Goal: Information Seeking & Learning: Check status

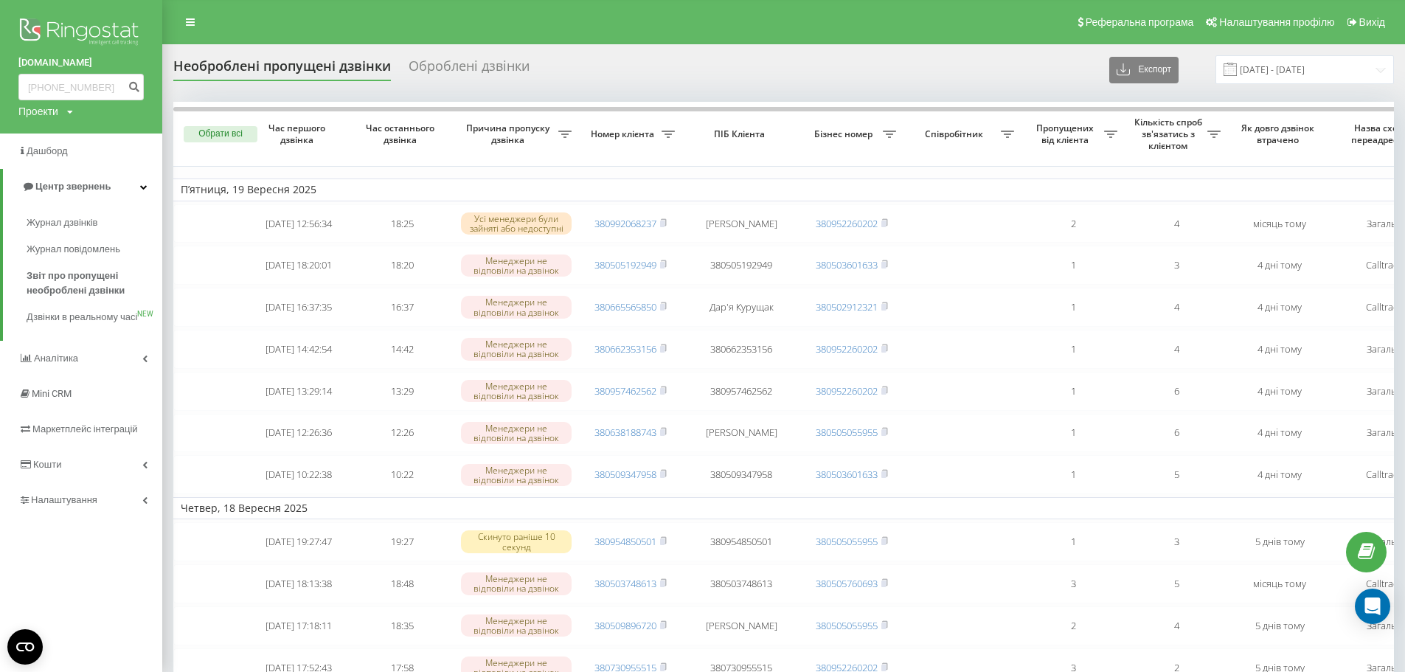
click at [50, 90] on input "[PHONE_NUMBER]" at bounding box center [80, 87] width 125 height 27
click at [47, 89] on input "[PHONE_NUMBER]" at bounding box center [80, 87] width 125 height 27
click at [47, 84] on input "096)[PHONE_NUMBER]" at bounding box center [80, 87] width 125 height 27
click at [64, 89] on input "096108-36-24" at bounding box center [80, 87] width 125 height 27
click at [75, 89] on input "09610836-24" at bounding box center [80, 87] width 125 height 27
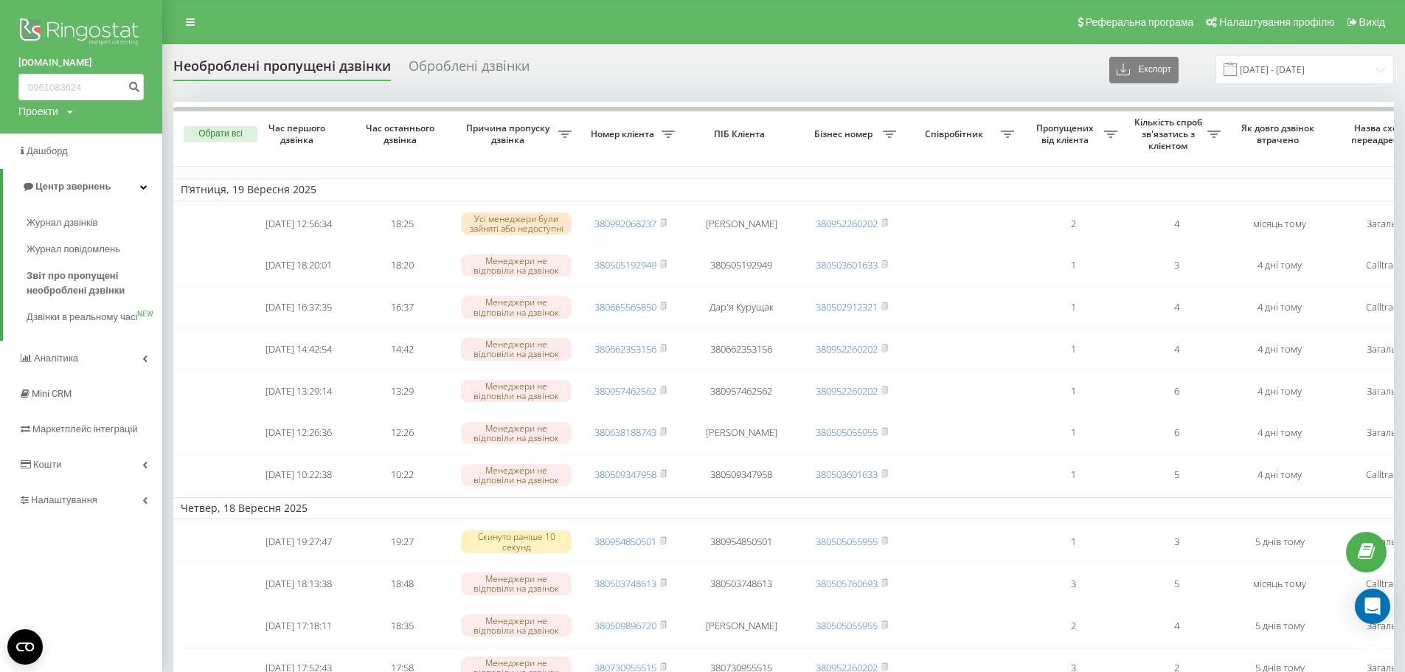
click at [110, 89] on input "0961083624" at bounding box center [80, 87] width 125 height 27
type input "0961083624"
click at [137, 89] on icon "submit" at bounding box center [134, 84] width 13 height 9
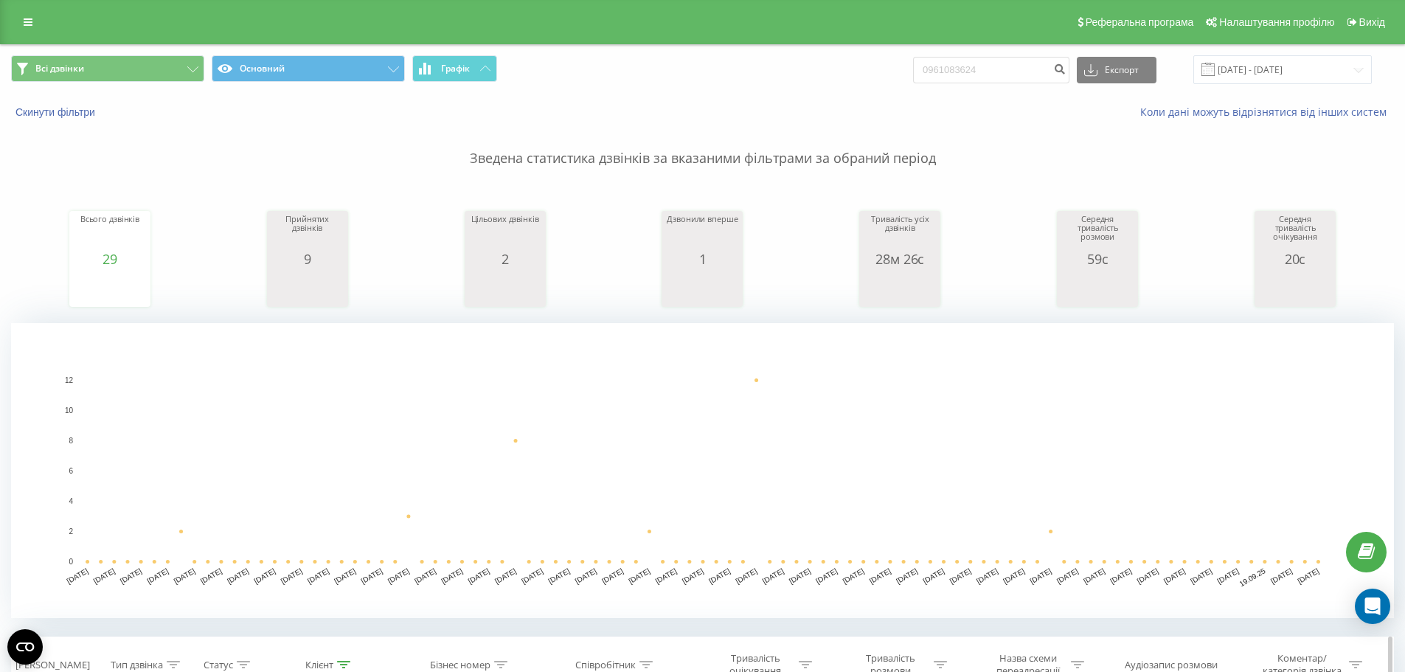
scroll to position [295, 0]
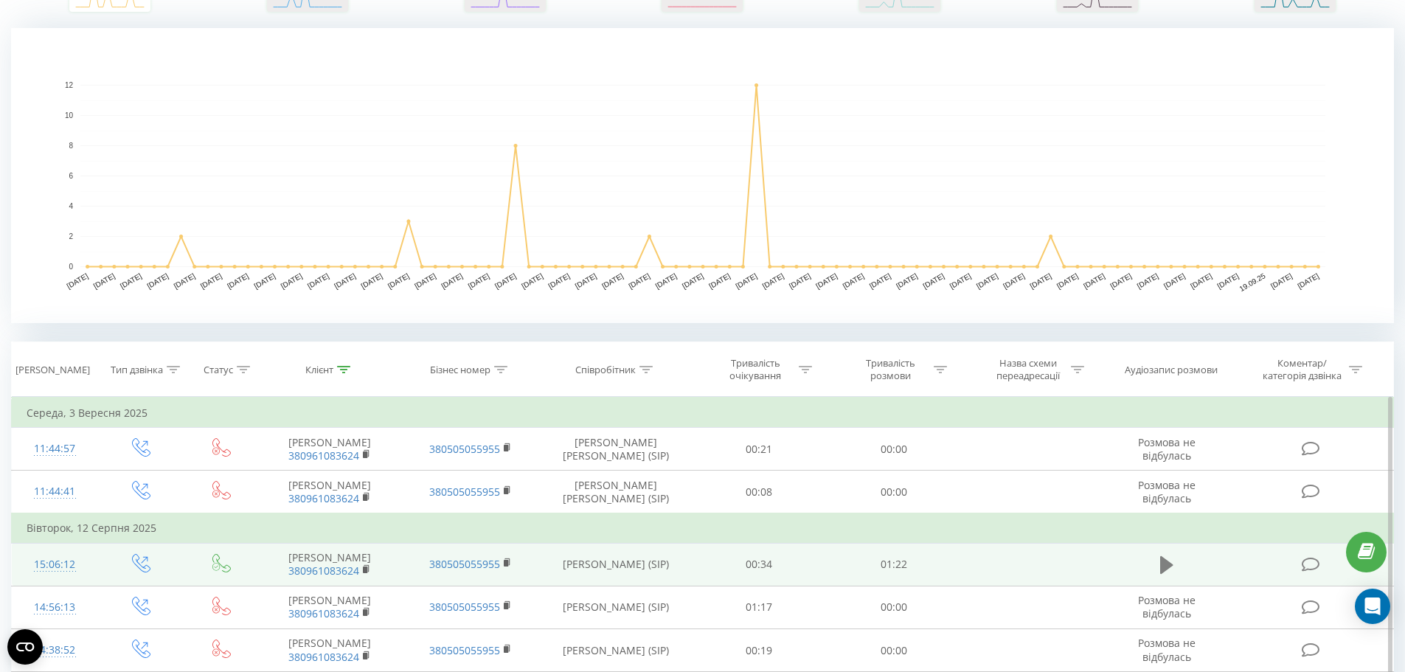
click at [1164, 571] on icon at bounding box center [1166, 565] width 13 height 18
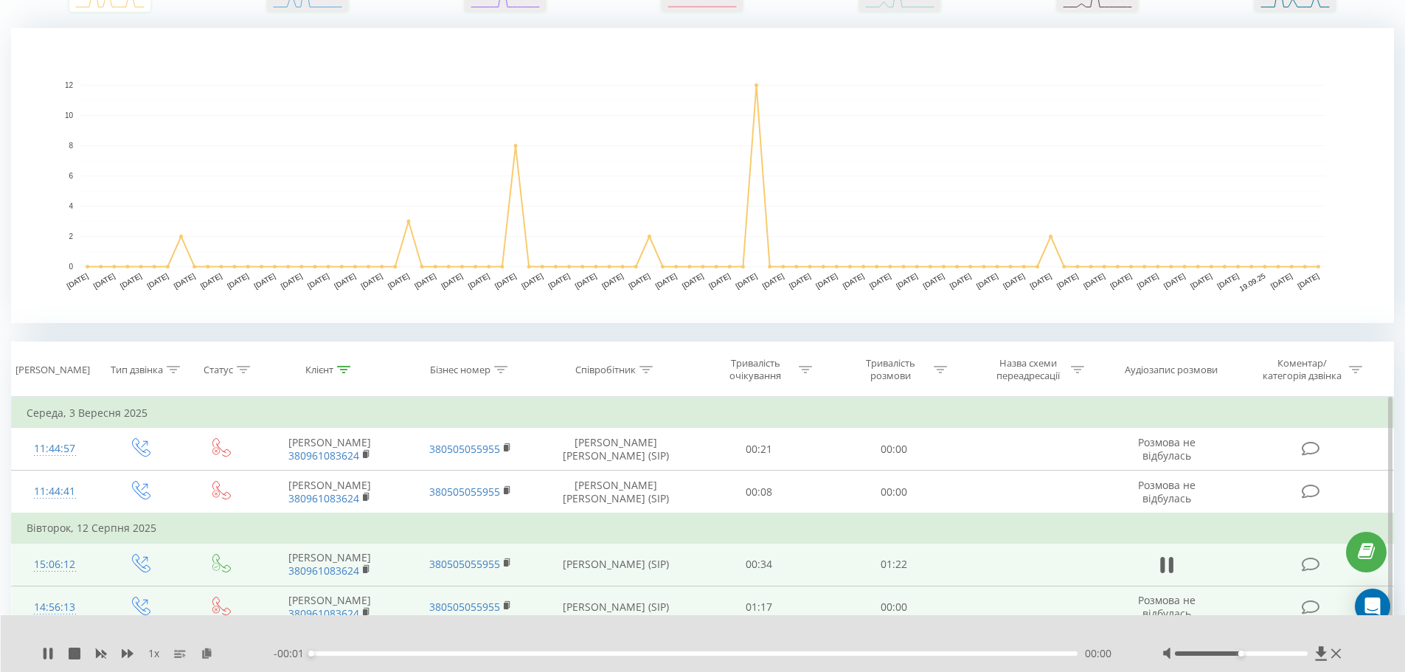
scroll to position [516, 0]
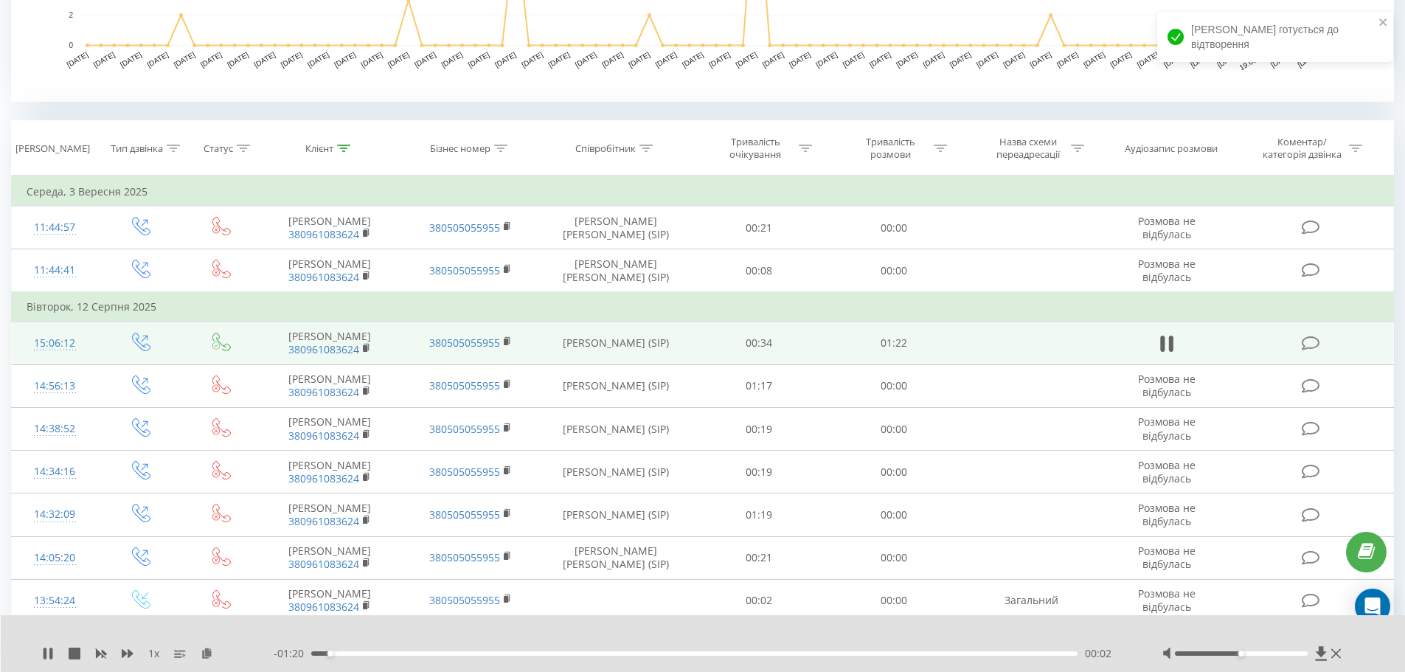
click at [1303, 653] on div at bounding box center [1241, 653] width 133 height 4
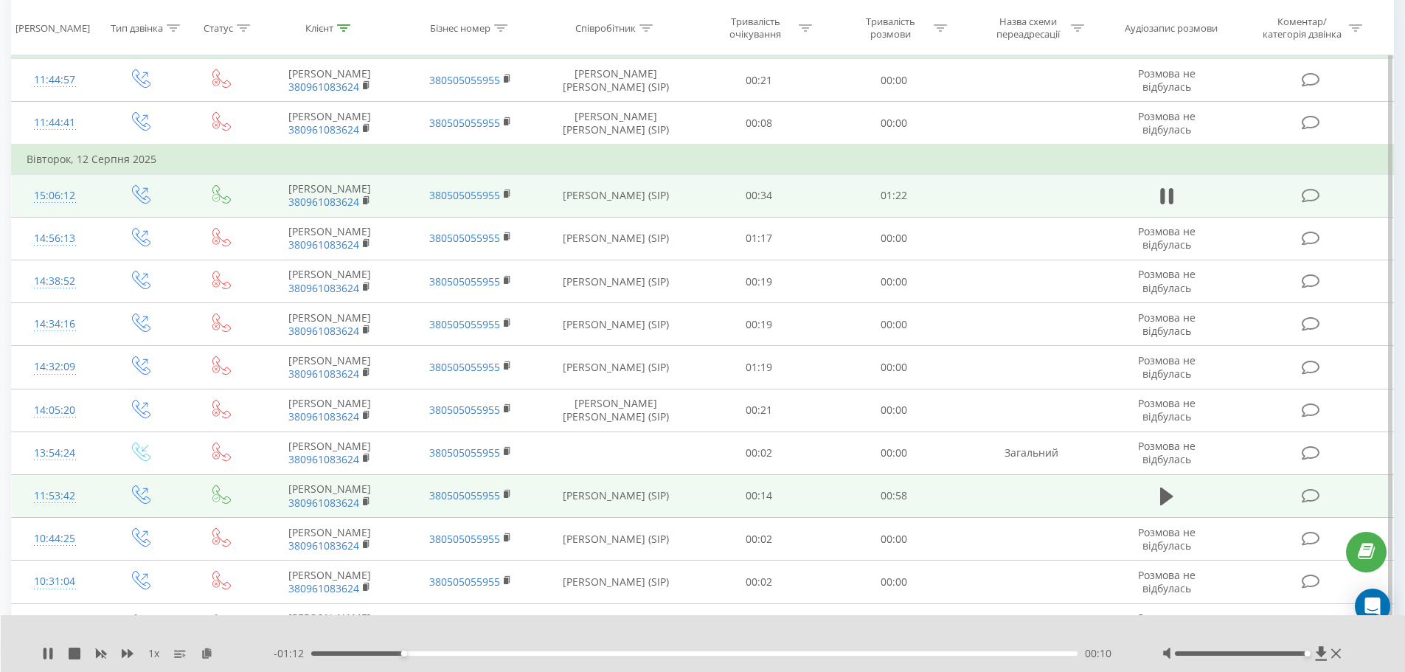
scroll to position [738, 0]
